Goal: Task Accomplishment & Management: Use online tool/utility

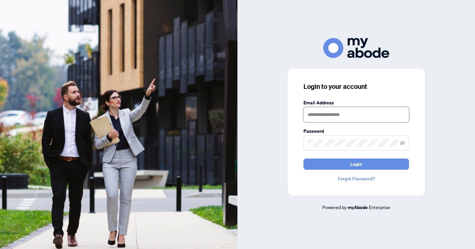
click at [335, 115] on input "text" at bounding box center [356, 114] width 106 height 15
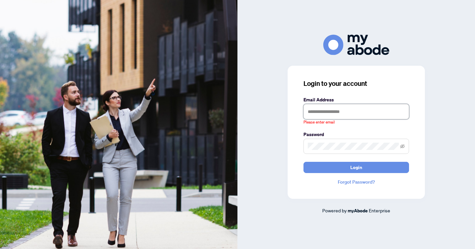
type input "**********"
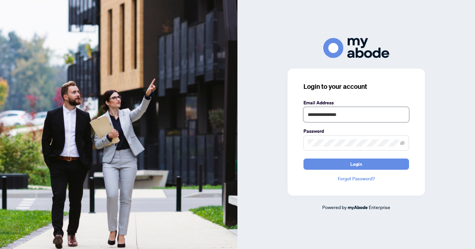
click at [303, 158] on button "Login" at bounding box center [356, 163] width 106 height 11
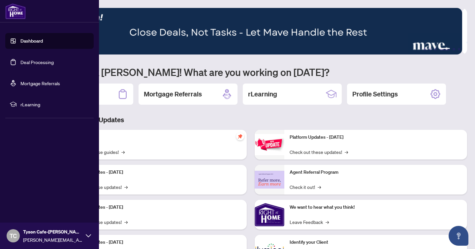
click at [25, 61] on link "Deal Processing" at bounding box center [36, 62] width 33 height 6
